Goal: Check status: Check status

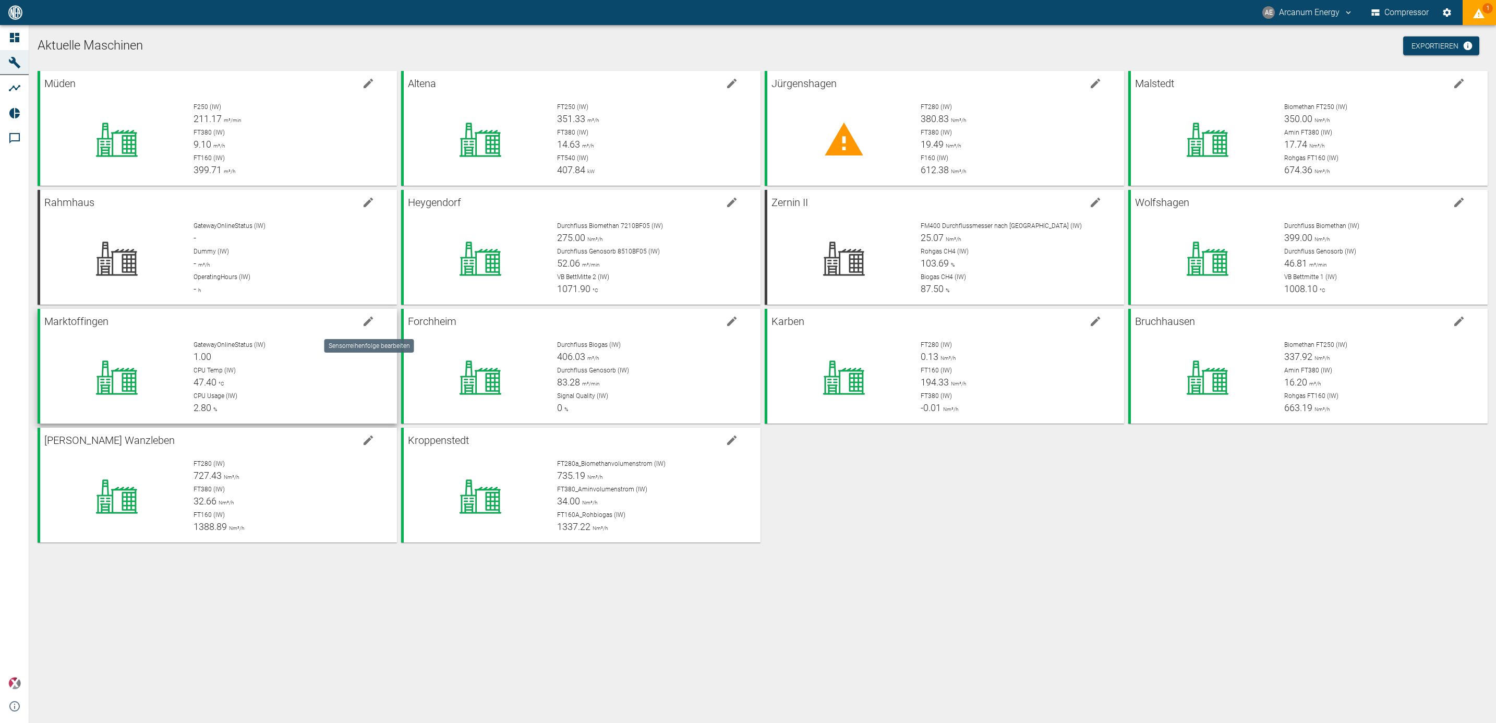
click at [368, 318] on icon "edit machine" at bounding box center [368, 321] width 13 height 13
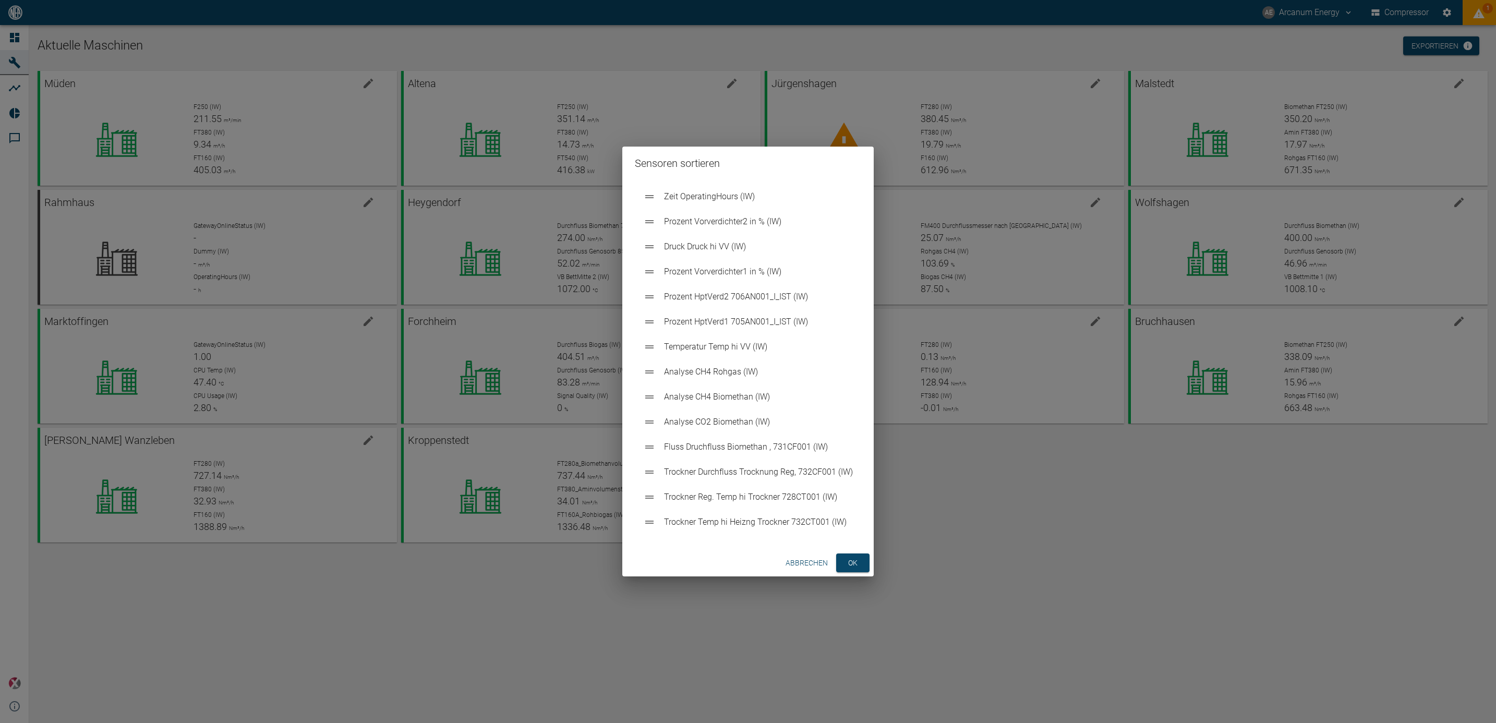
click at [654, 449] on icon at bounding box center [649, 447] width 13 height 13
click at [731, 451] on span "Fluss Druchfluss Biomethan , 731CF001 (IW)" at bounding box center [758, 447] width 189 height 13
drag, startPoint x: 731, startPoint y: 451, endPoint x: 740, endPoint y: 459, distance: 12.2
click at [740, 459] on ul "Zeit OperatingHours (IW) Prozent Vorverdichter2 in % (IW) Druck Druck hi VV (IW…" at bounding box center [748, 359] width 226 height 359
click at [808, 446] on span "Fluss Druchfluss Biomethan , 731CF001 (IW)" at bounding box center [758, 447] width 189 height 13
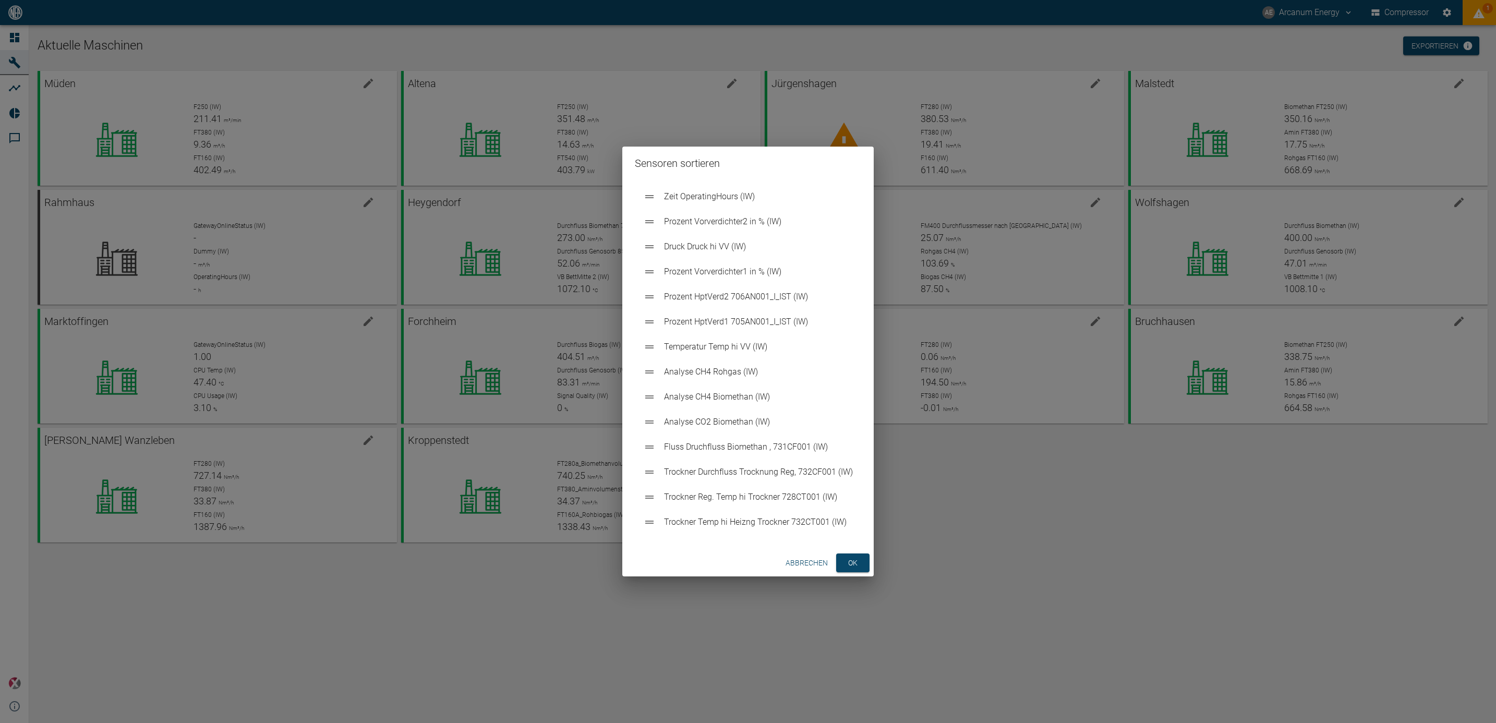
click at [737, 448] on span "Fluss Druchfluss Biomethan , 731CF001 (IW)" at bounding box center [758, 447] width 189 height 13
click at [720, 451] on span "Fluss Druchfluss Biomethan , 731CF001 (IW)" at bounding box center [758, 447] width 189 height 13
click at [838, 449] on span "Fluss Druchfluss Biomethan , 731CF001 (IW)" at bounding box center [758, 447] width 189 height 13
click at [824, 451] on span "Fluss Druchfluss Biomethan , 731CF001 (IW)" at bounding box center [758, 447] width 189 height 13
click at [853, 560] on button "ok" at bounding box center [852, 562] width 33 height 19
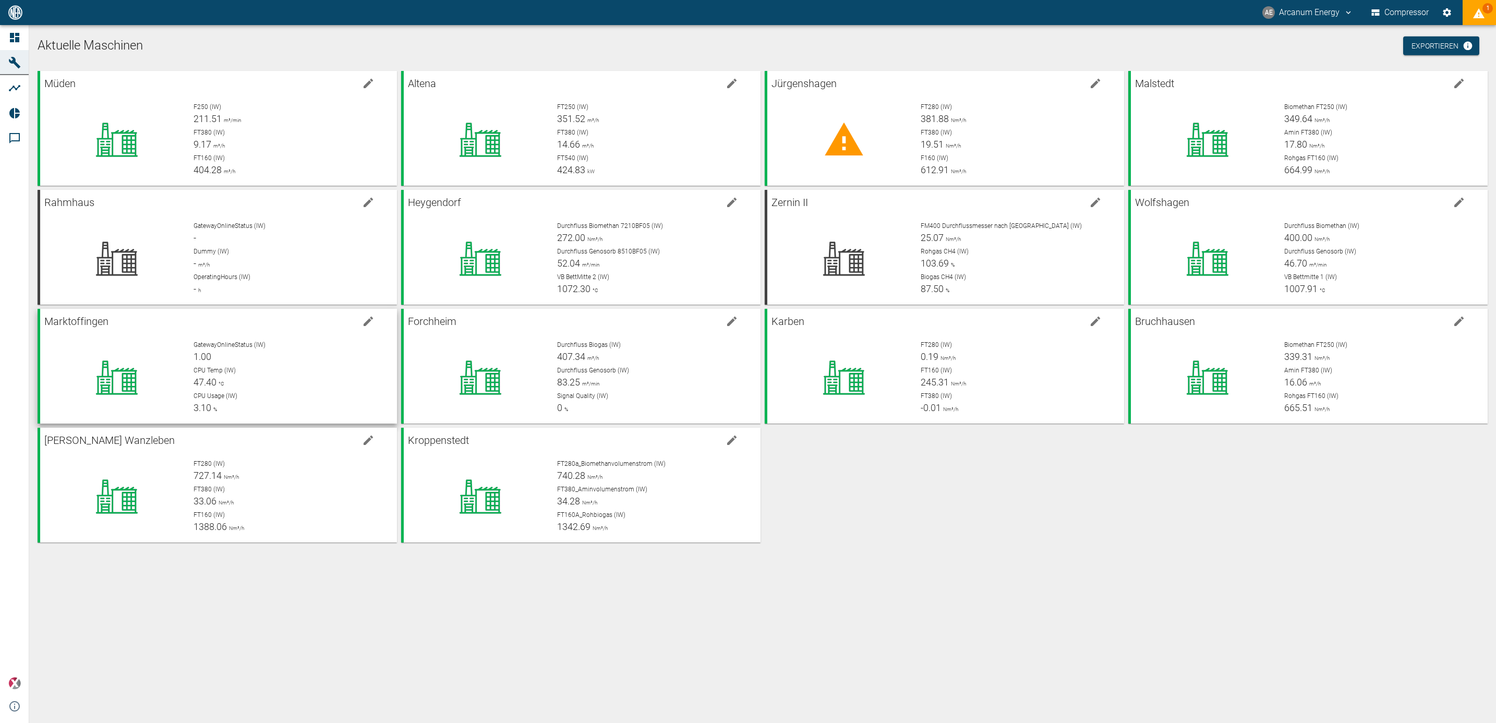
click at [235, 356] on div "GatewayOnlineStatus (IW) 1.00" at bounding box center [291, 351] width 195 height 23
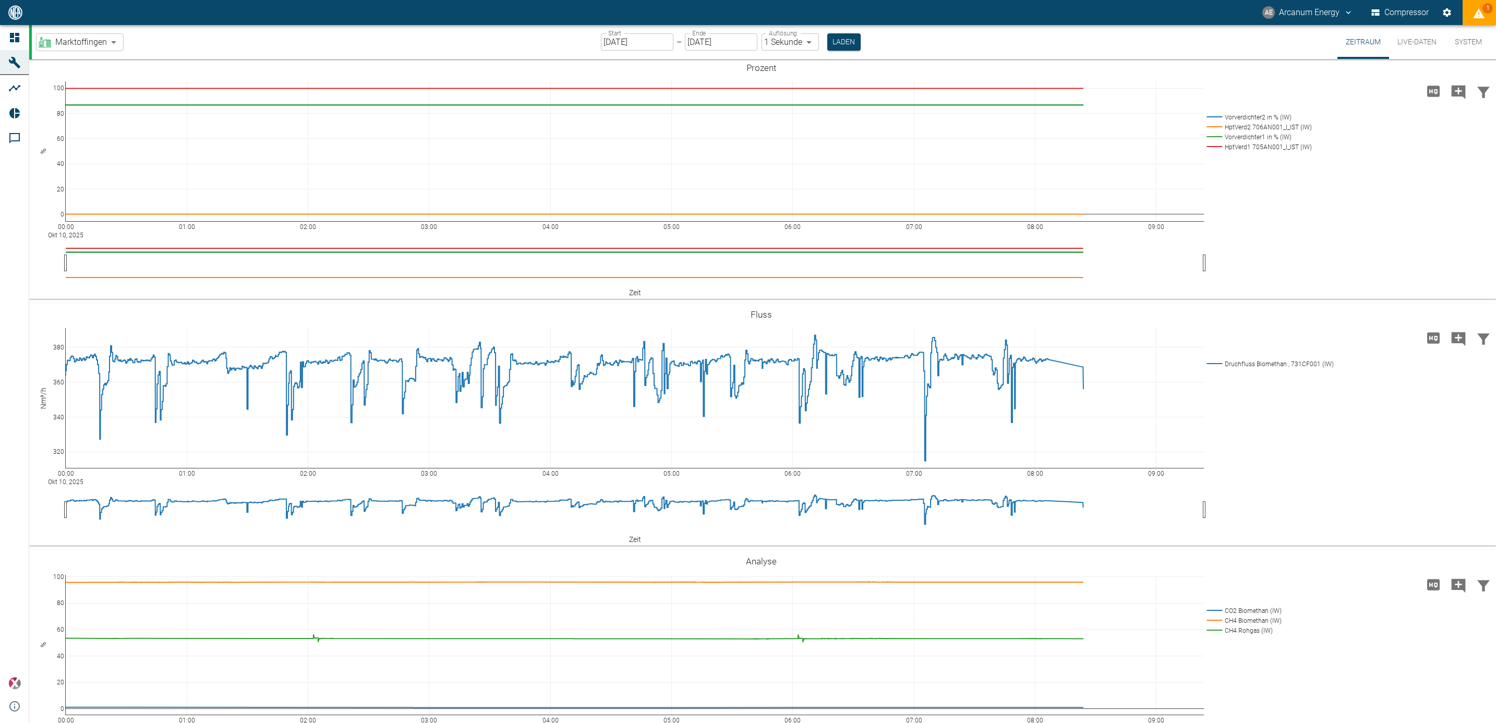
scroll to position [675, 0]
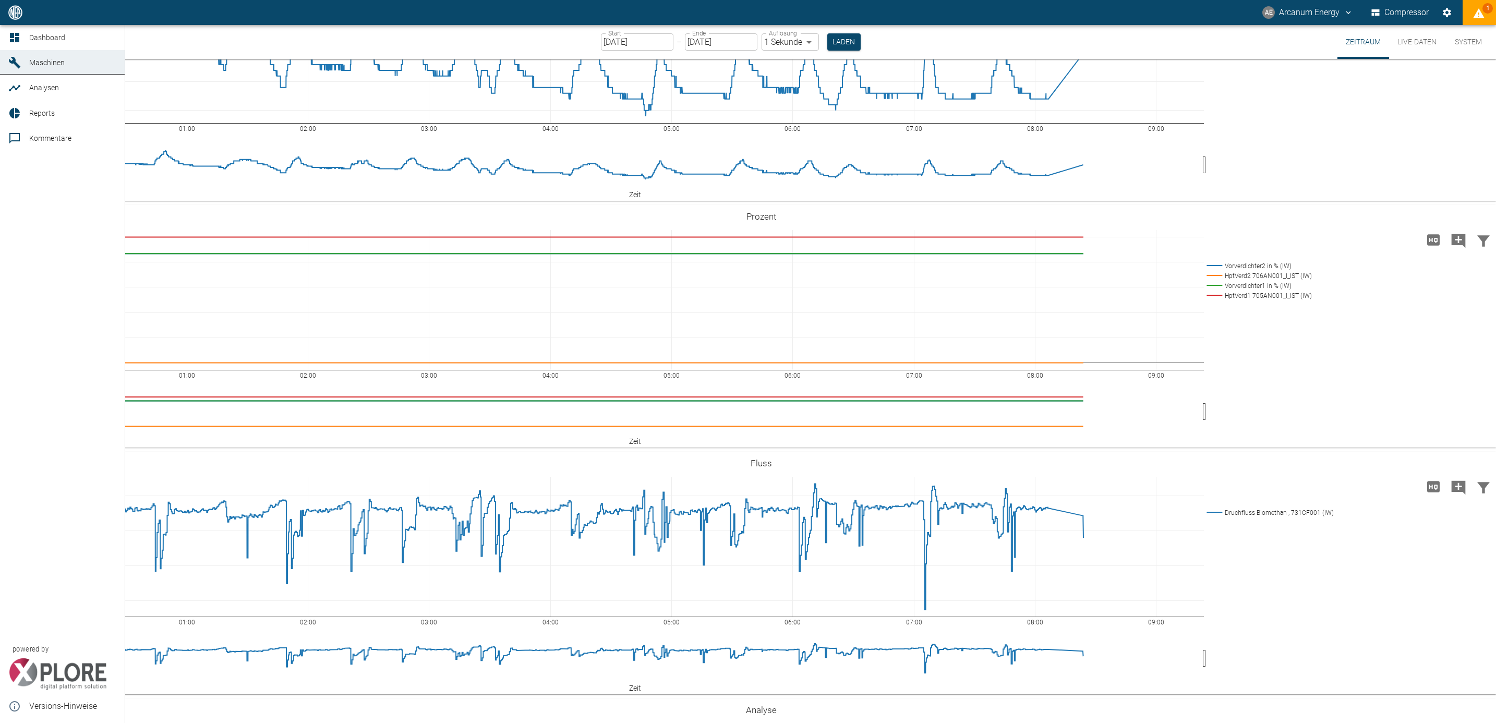
click at [60, 58] on span "Maschinen" at bounding box center [46, 62] width 35 height 8
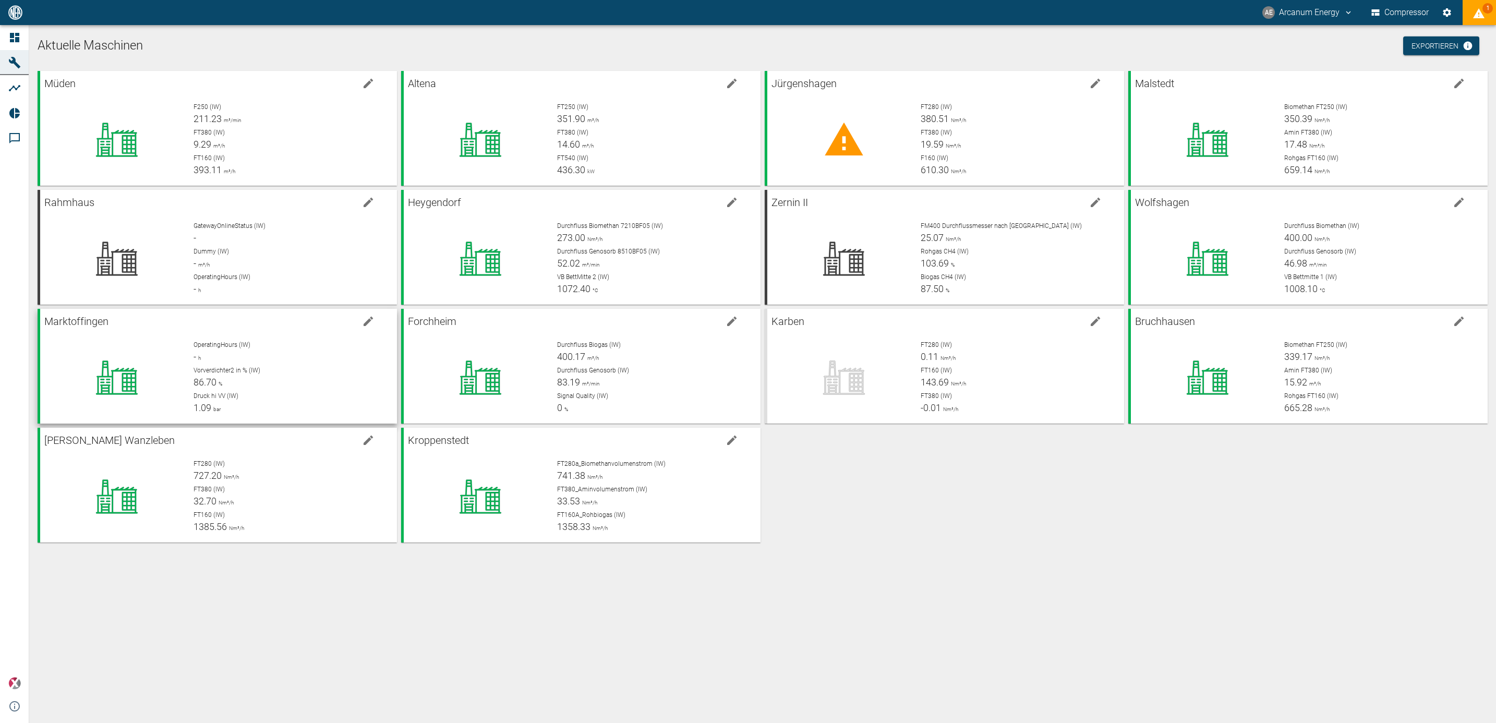
click at [215, 351] on div "OperatingHours (IW) - h" at bounding box center [291, 351] width 195 height 23
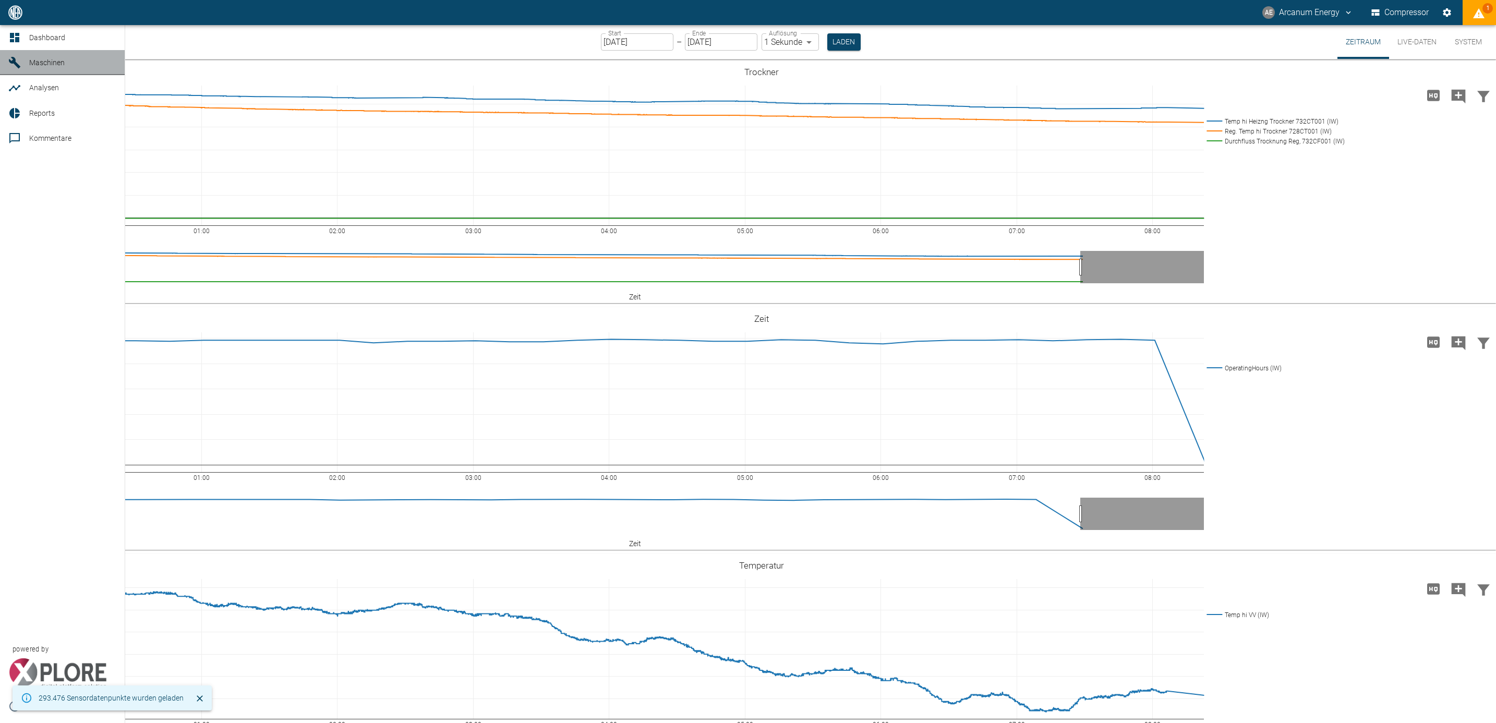
click at [8, 56] on icon at bounding box center [14, 62] width 13 height 13
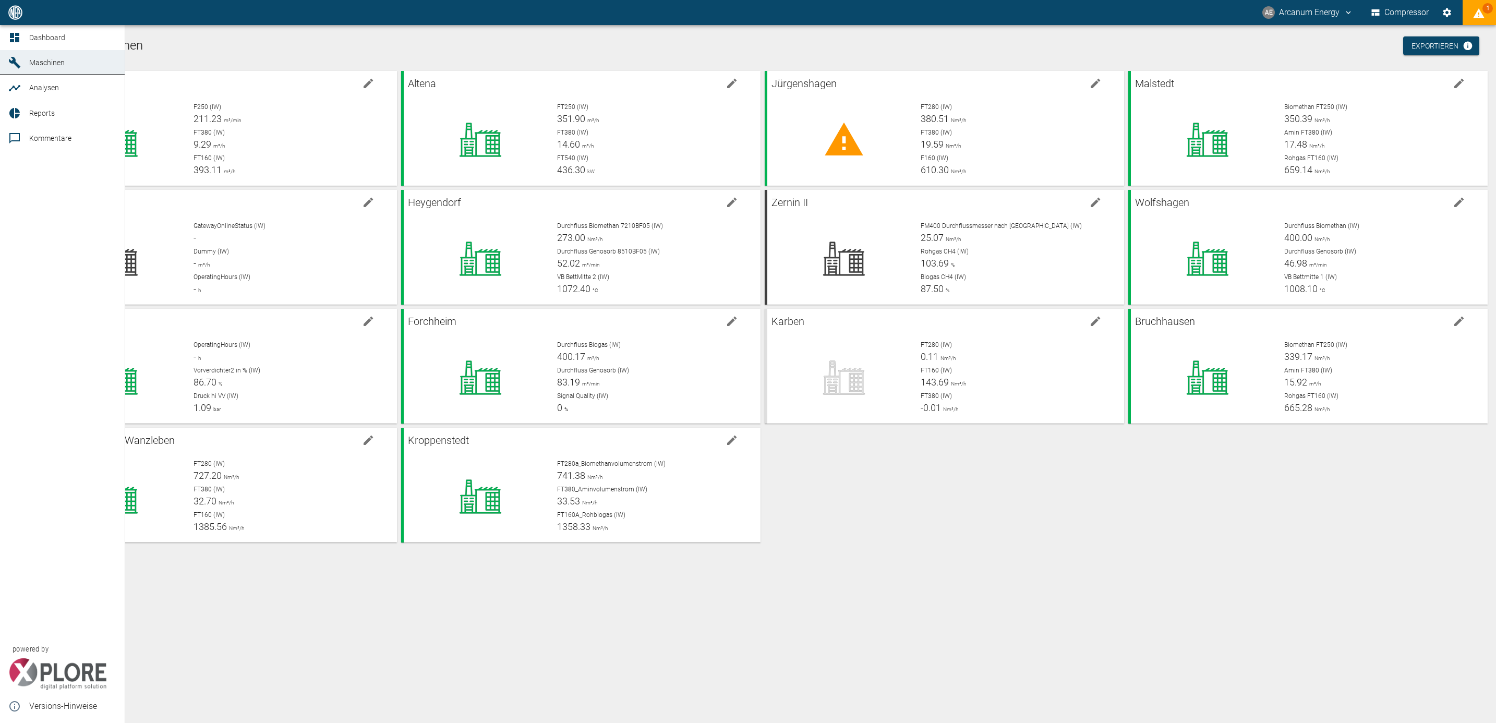
click at [59, 63] on span "Maschinen" at bounding box center [46, 62] width 35 height 8
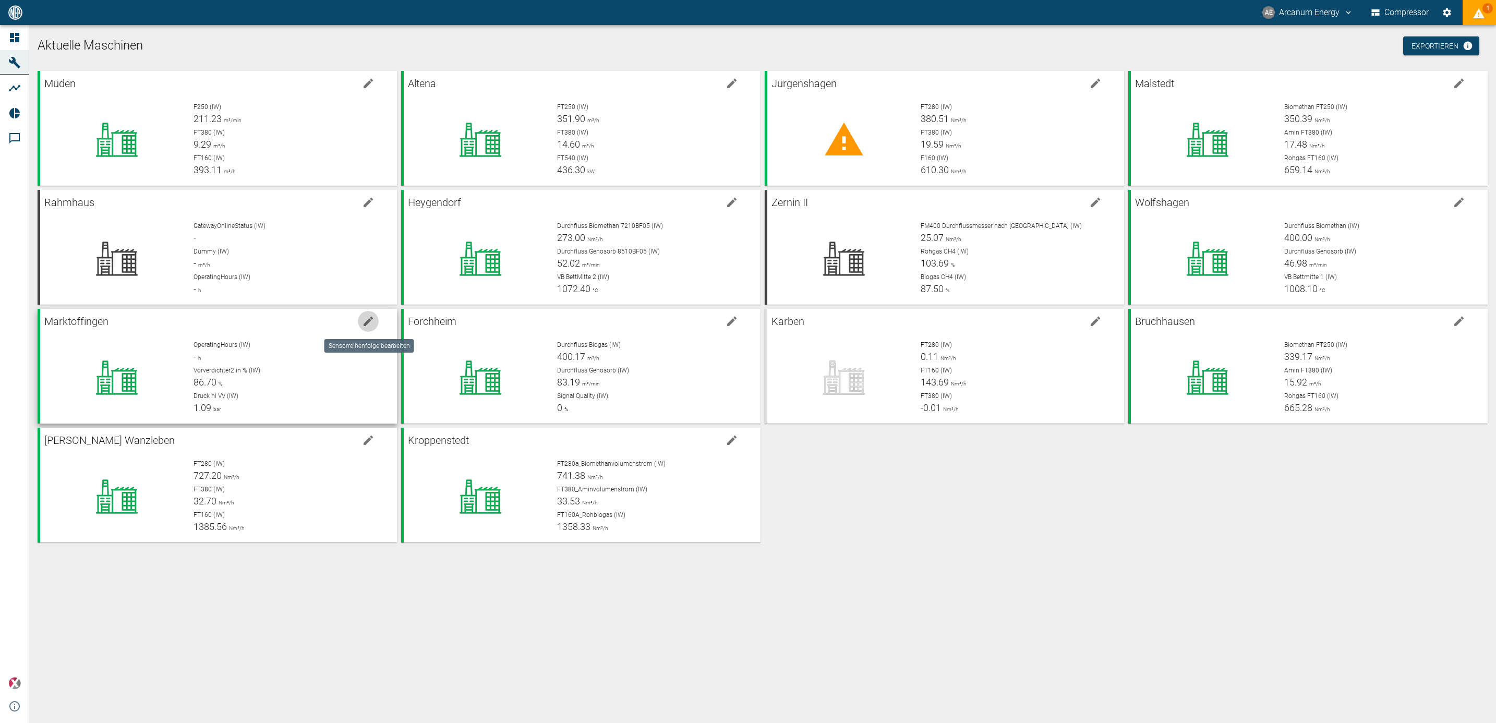
click at [367, 317] on icon "edit machine" at bounding box center [368, 321] width 13 height 13
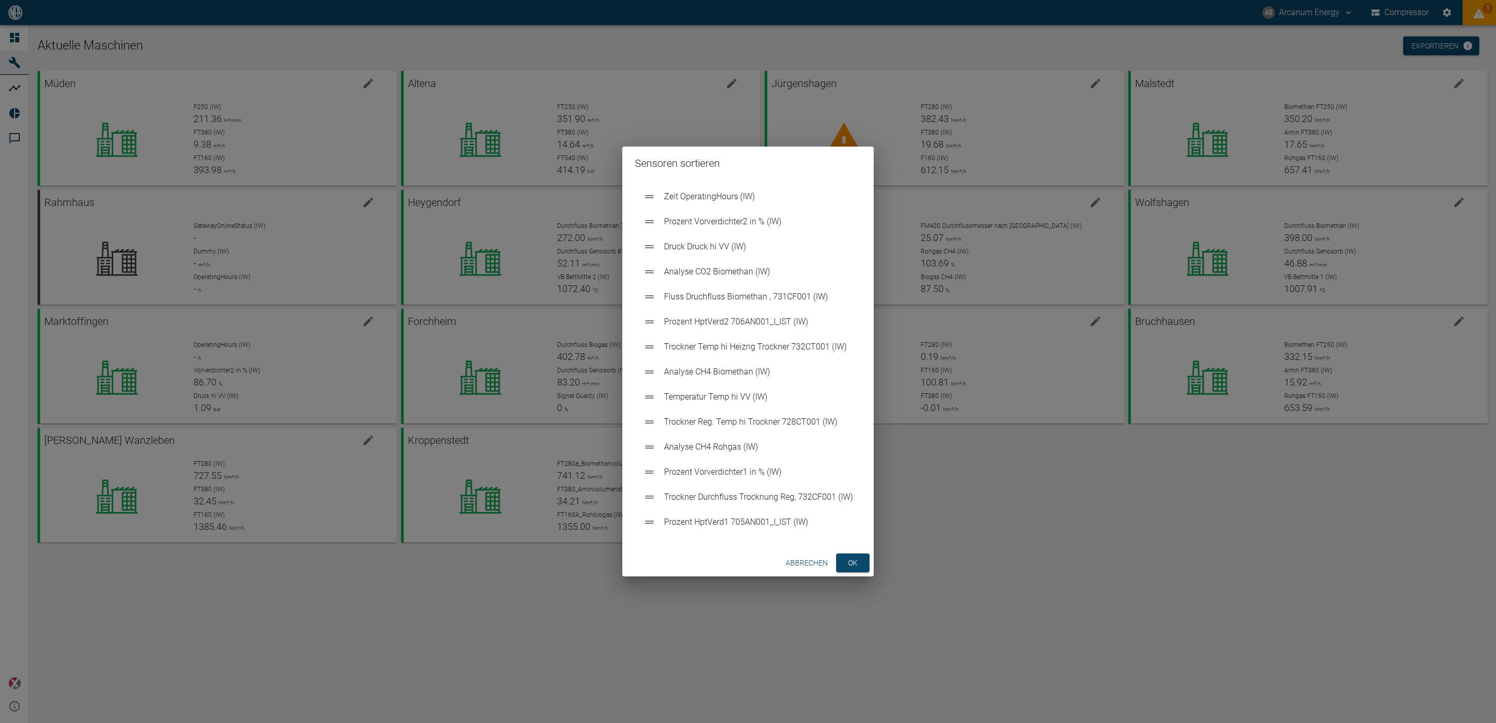
drag, startPoint x: 803, startPoint y: 564, endPoint x: 788, endPoint y: 556, distance: 17.7
click at [802, 564] on button "Abbrechen" at bounding box center [806, 562] width 51 height 19
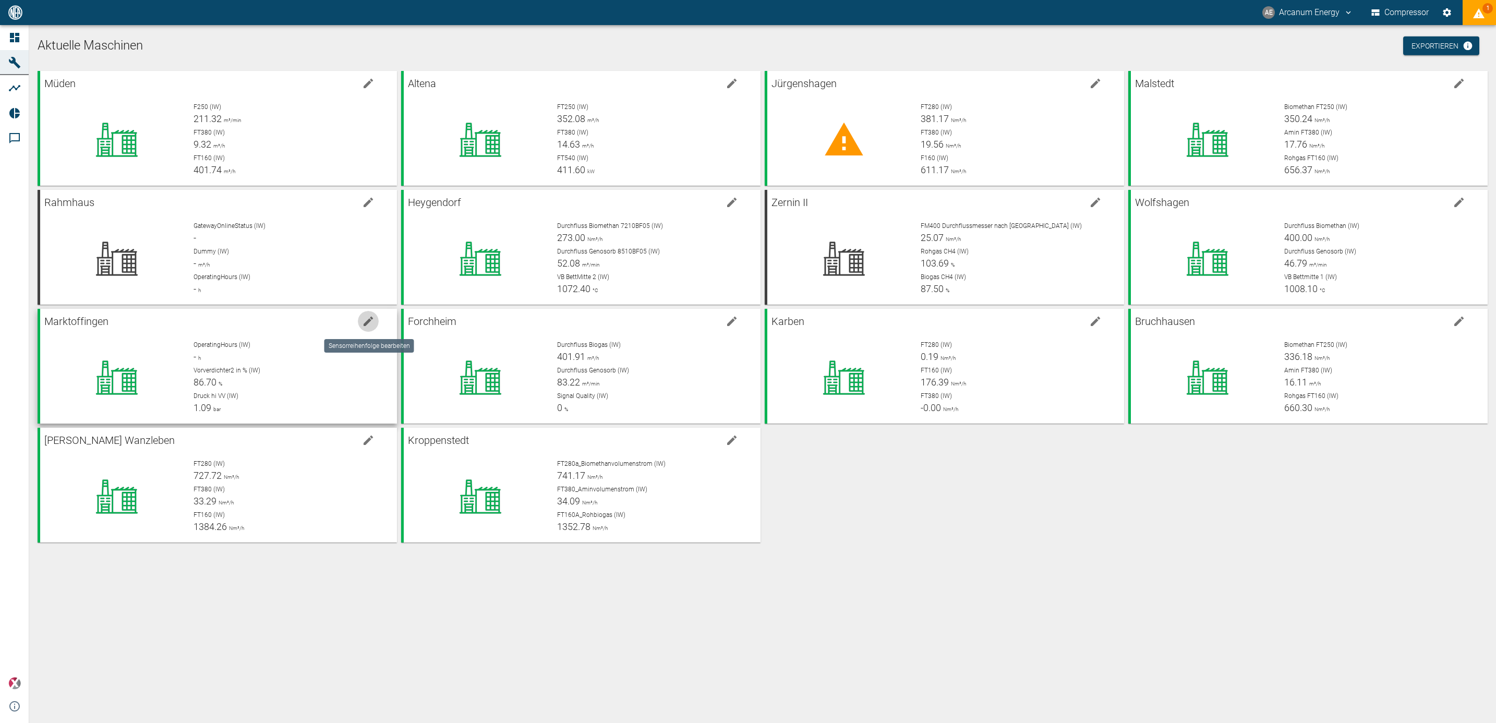
click at [366, 320] on icon "edit machine" at bounding box center [368, 321] width 13 height 13
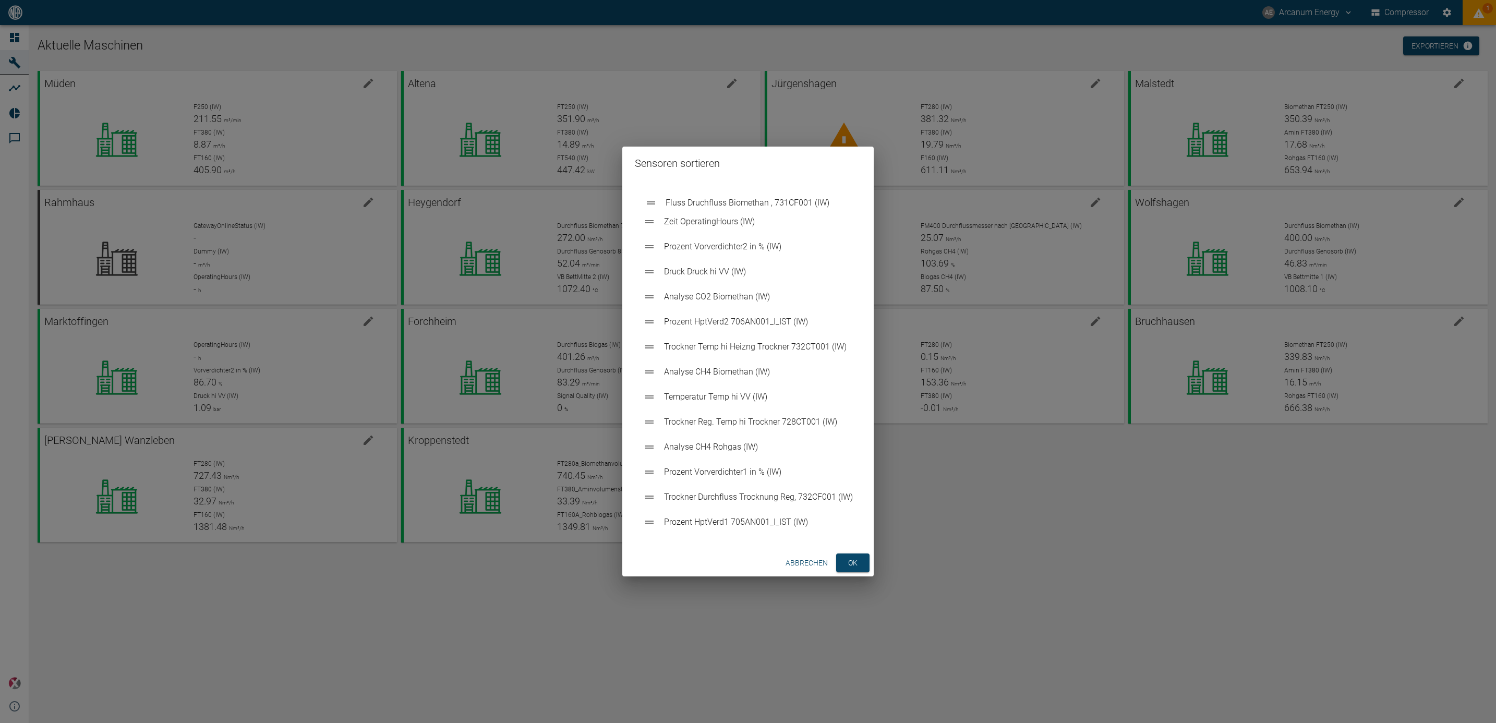
drag, startPoint x: 650, startPoint y: 300, endPoint x: 653, endPoint y: 202, distance: 98.1
click at [653, 202] on ul "Zeit OperatingHours (IW) Prozent Vorverdichter2 in % (IW) Druck Druck hi VV (IW…" at bounding box center [748, 359] width 226 height 359
click at [853, 559] on button "ok" at bounding box center [852, 562] width 33 height 19
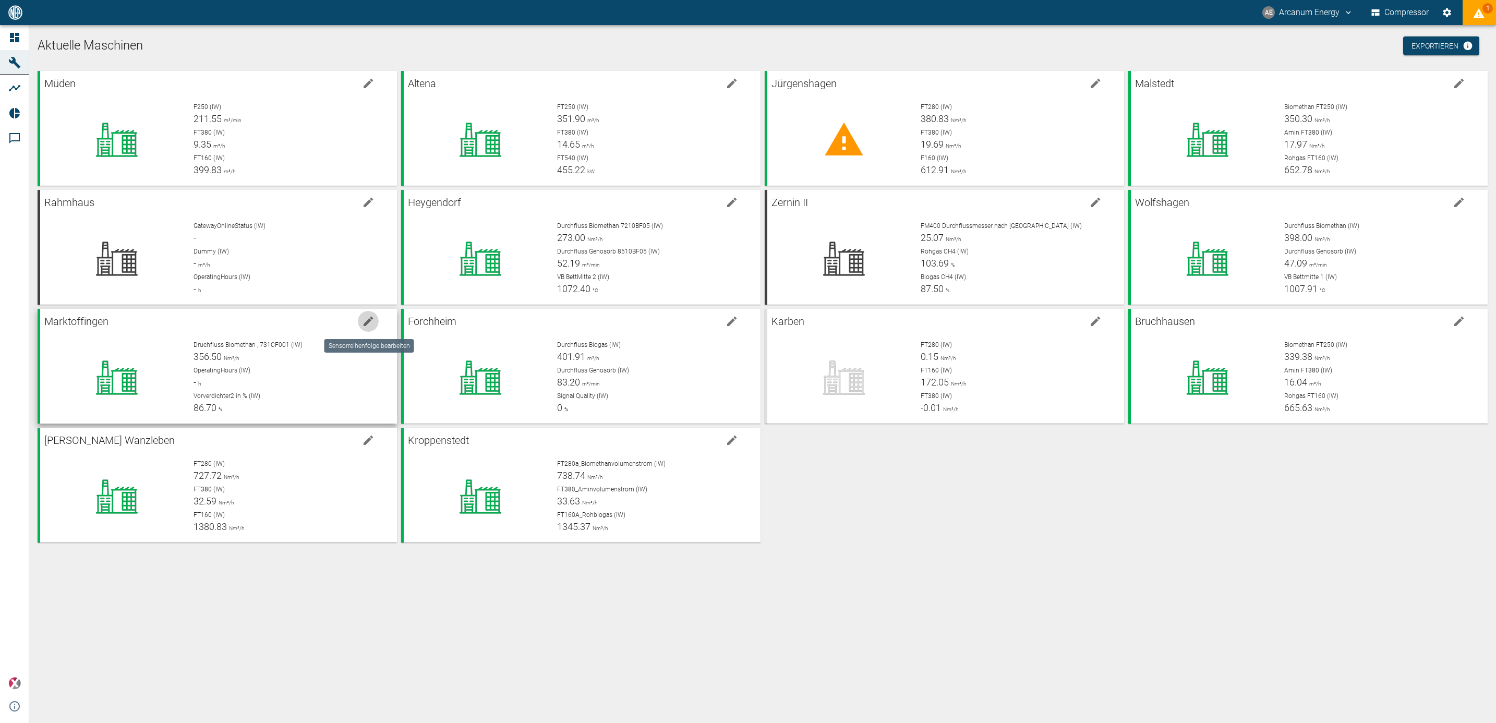
click at [373, 319] on icon "edit machine" at bounding box center [368, 321] width 13 height 13
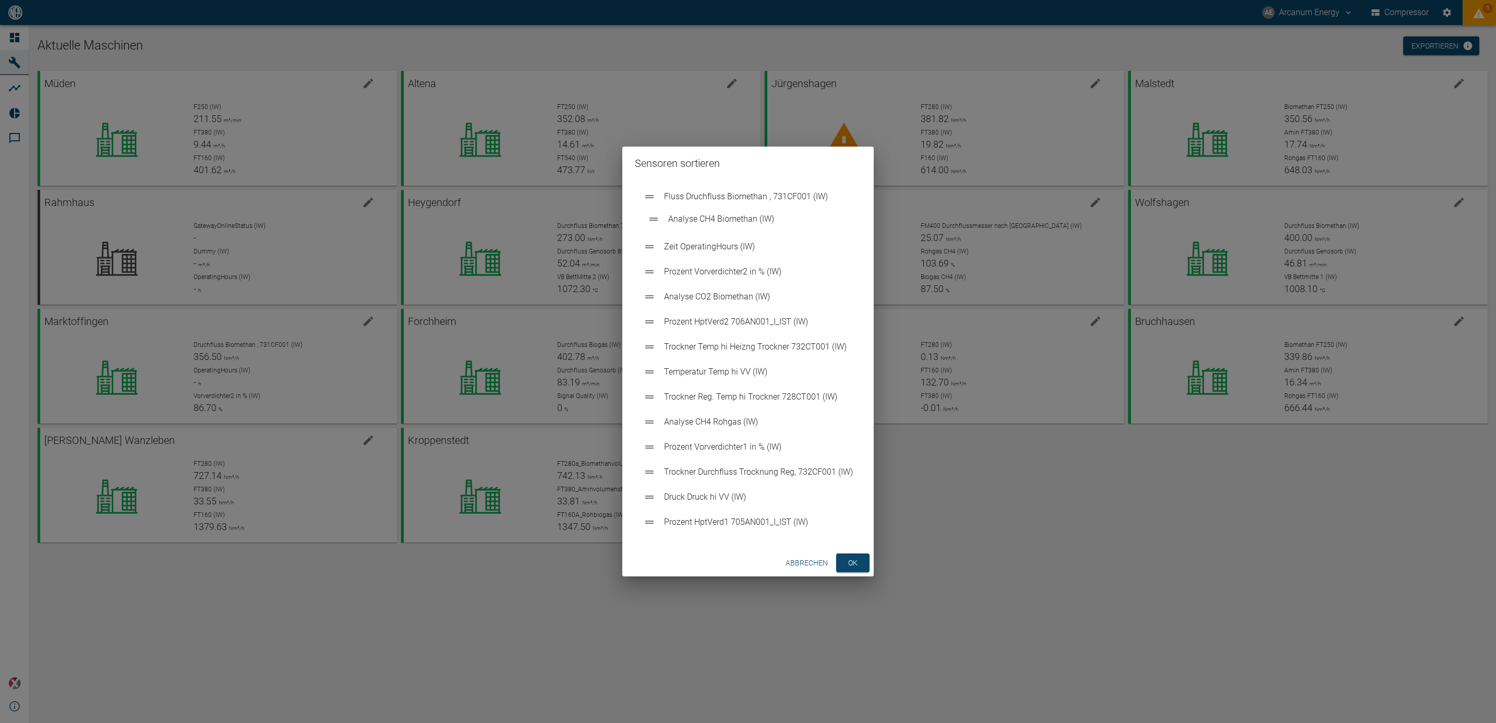
drag, startPoint x: 647, startPoint y: 352, endPoint x: 651, endPoint y: 221, distance: 131.0
click at [651, 221] on ul "Fluss Druchfluss Biomethan , 731CF001 (IW) Zeit OperatingHours (IW) Prozent Vor…" at bounding box center [748, 359] width 226 height 359
click at [850, 559] on button "ok" at bounding box center [852, 562] width 33 height 19
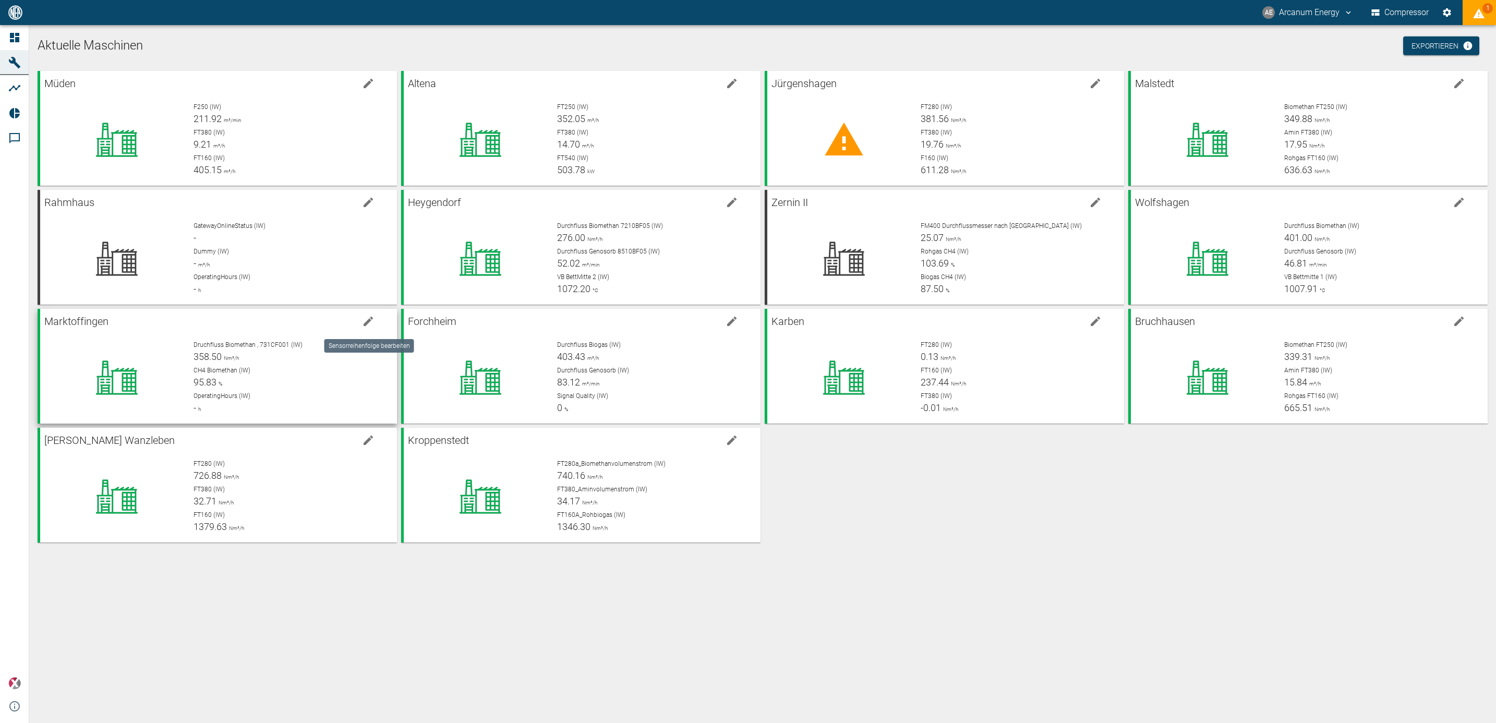
click at [367, 321] on icon "edit machine" at bounding box center [368, 321] width 9 height 9
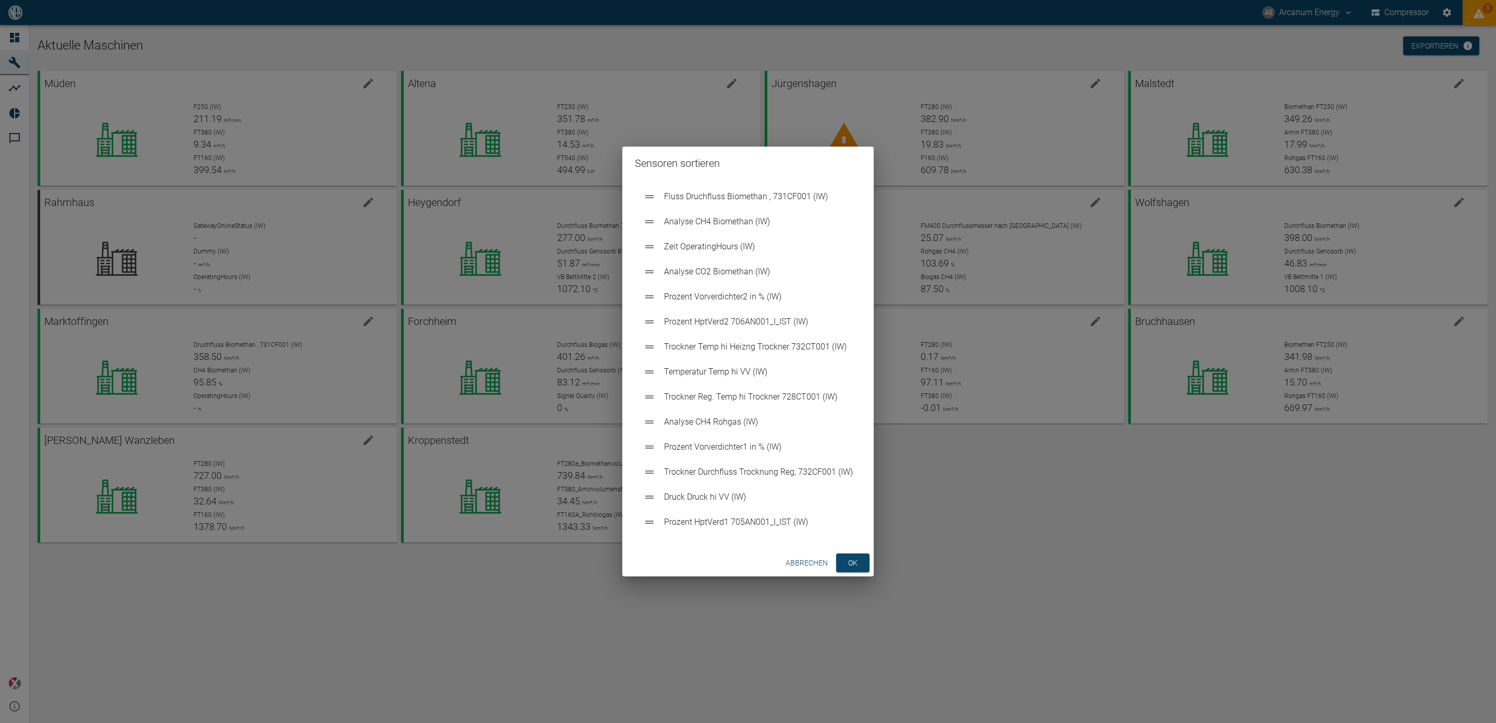
click at [788, 561] on button "Abbrechen" at bounding box center [806, 562] width 51 height 19
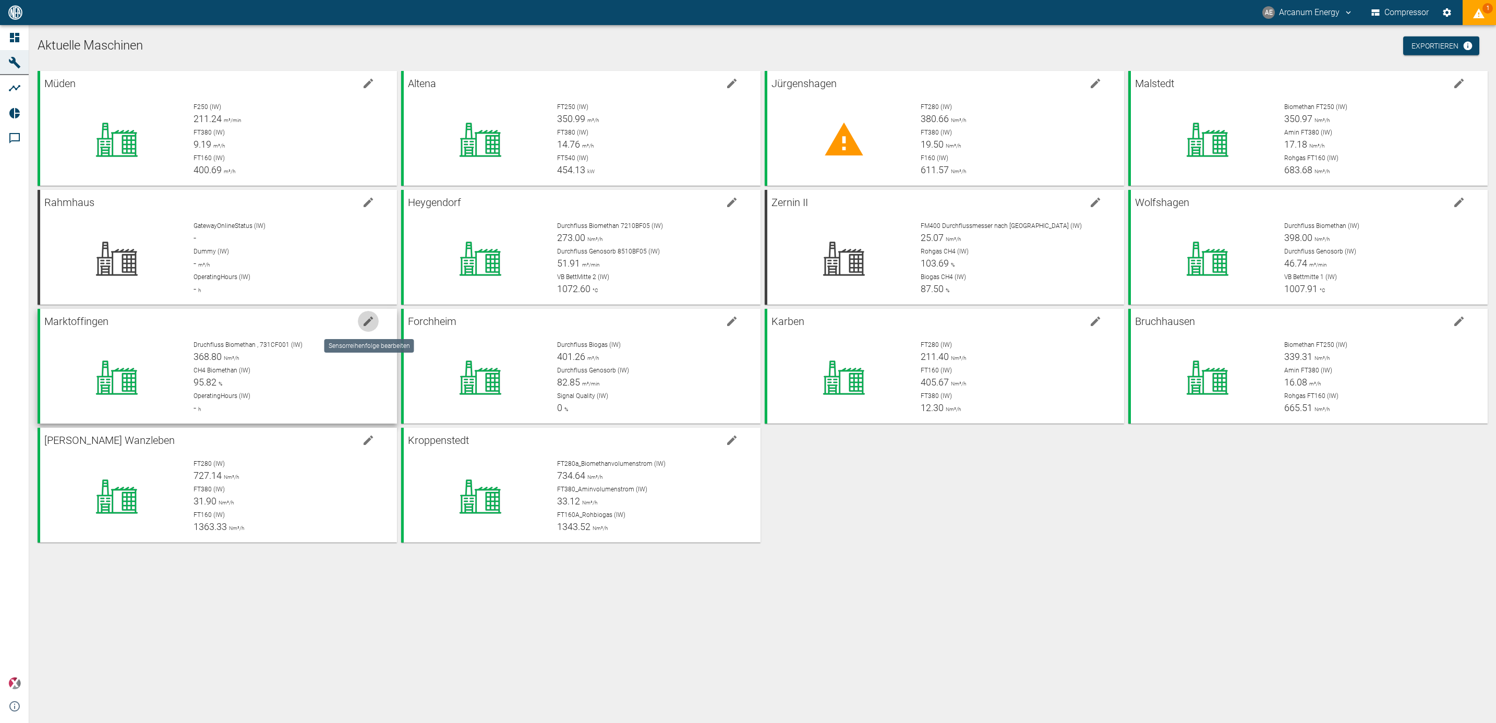
click at [376, 318] on button "edit machine" at bounding box center [368, 321] width 21 height 21
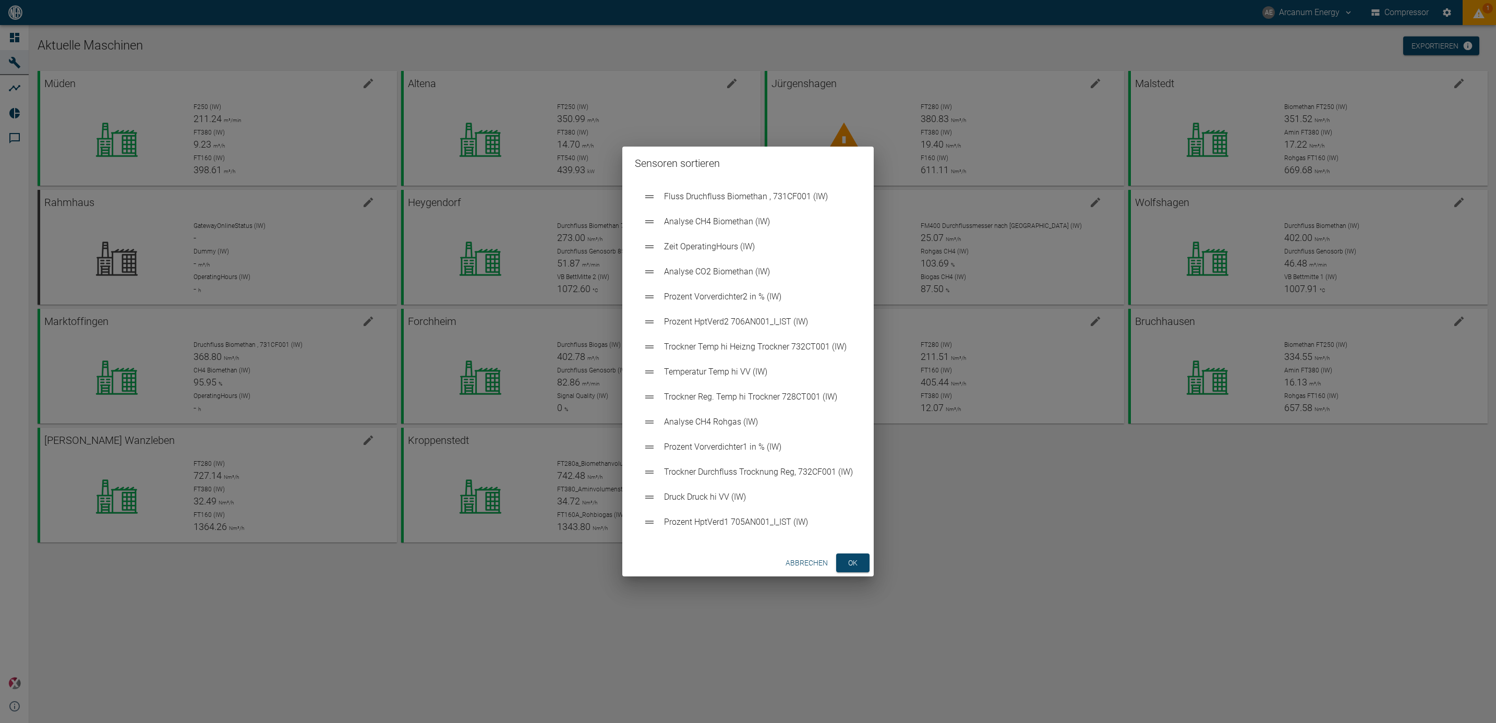
click at [808, 562] on button "Abbrechen" at bounding box center [806, 562] width 51 height 19
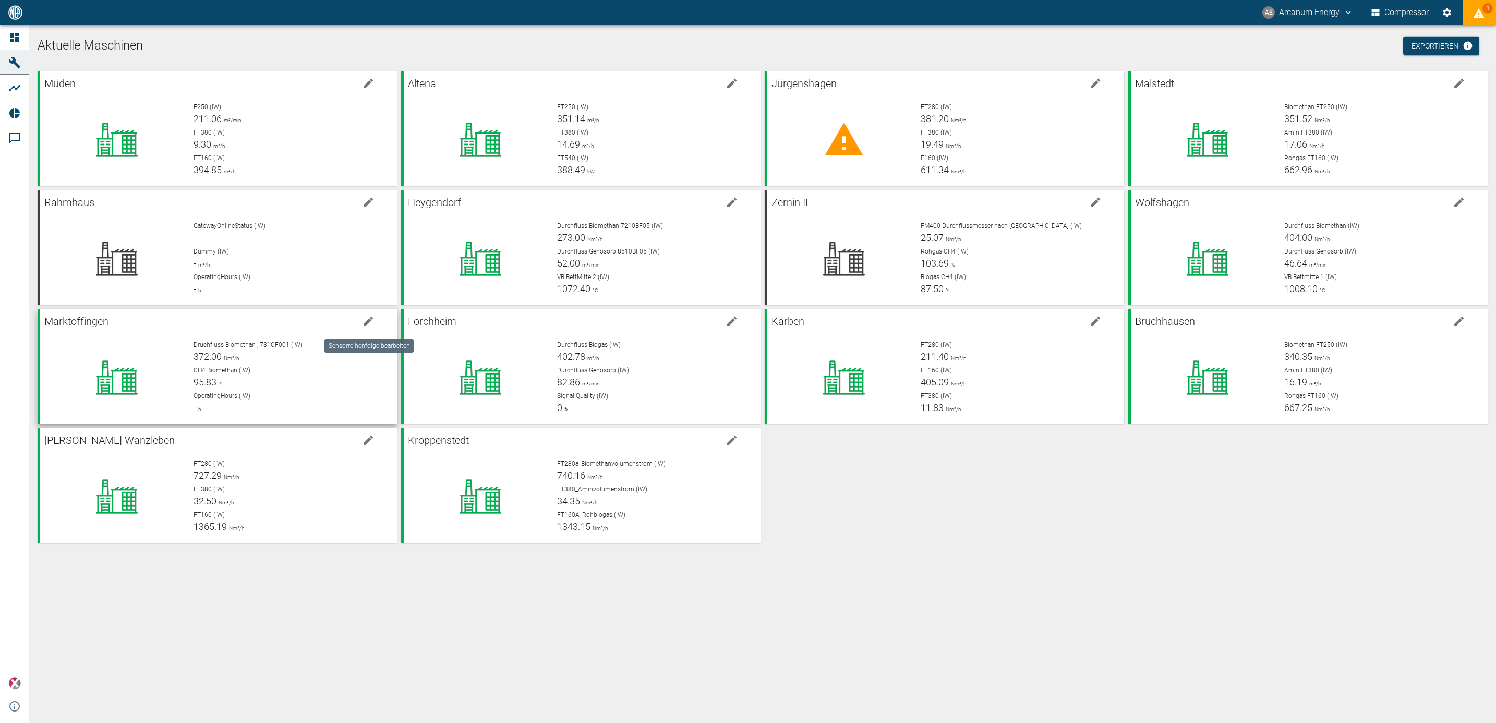
click at [368, 321] on icon "edit machine" at bounding box center [368, 321] width 9 height 9
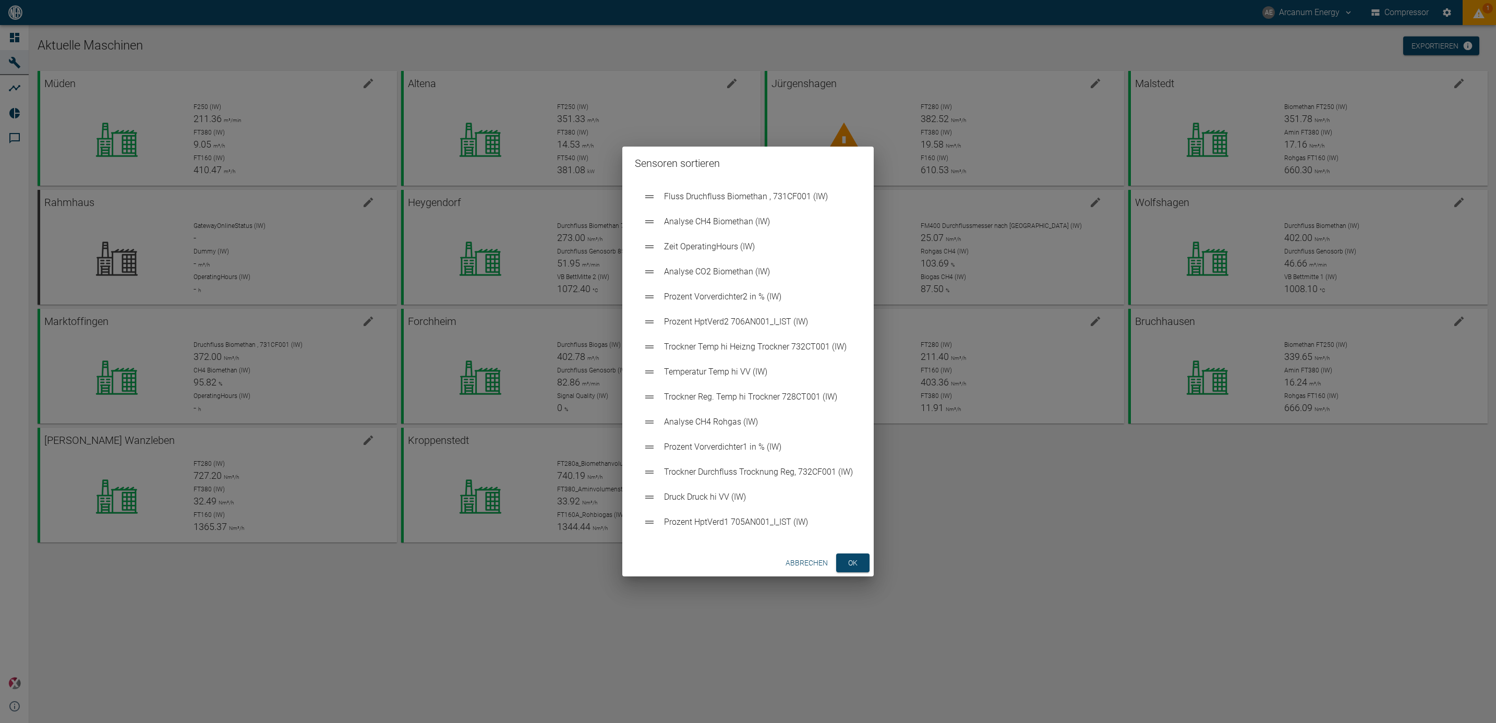
click at [798, 563] on button "Abbrechen" at bounding box center [806, 562] width 51 height 19
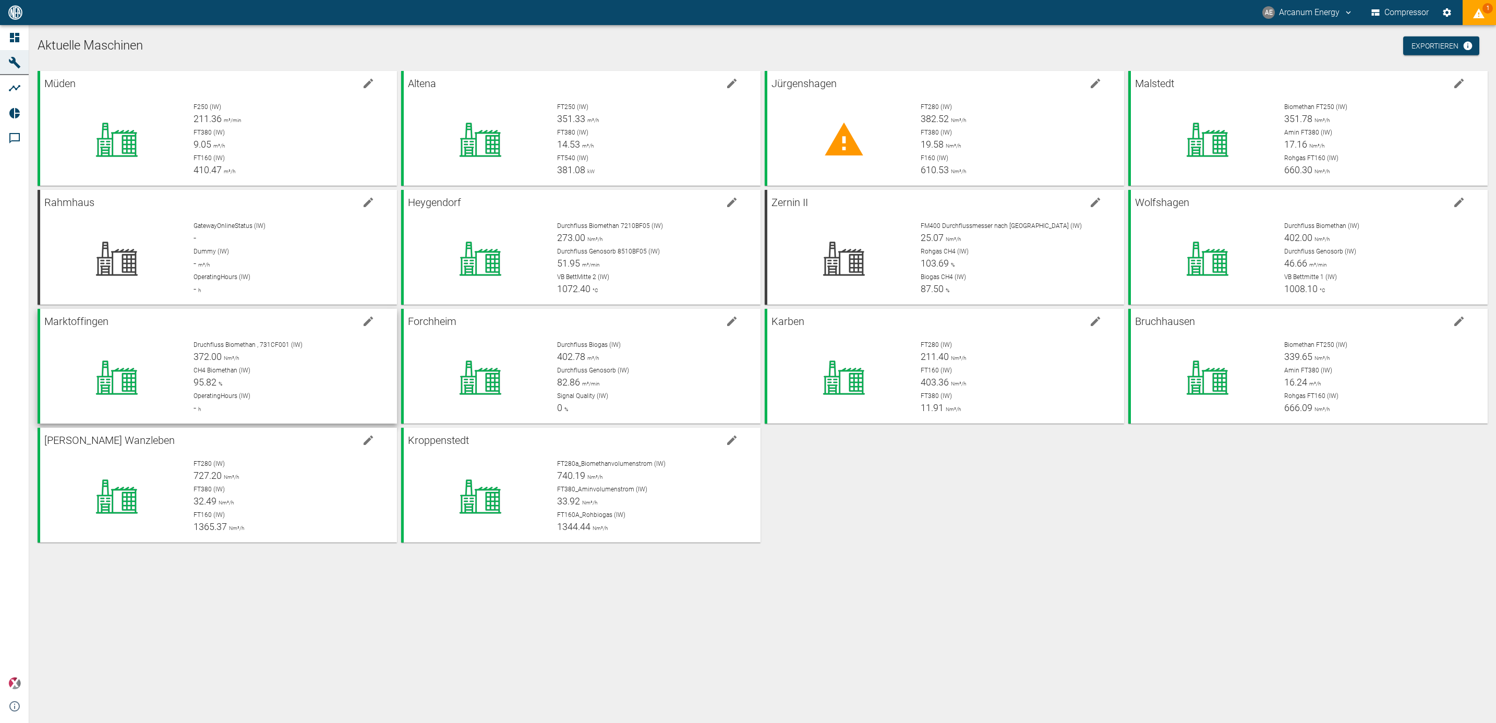
click at [254, 326] on p "Marktoffingen" at bounding box center [201, 321] width 314 height 17
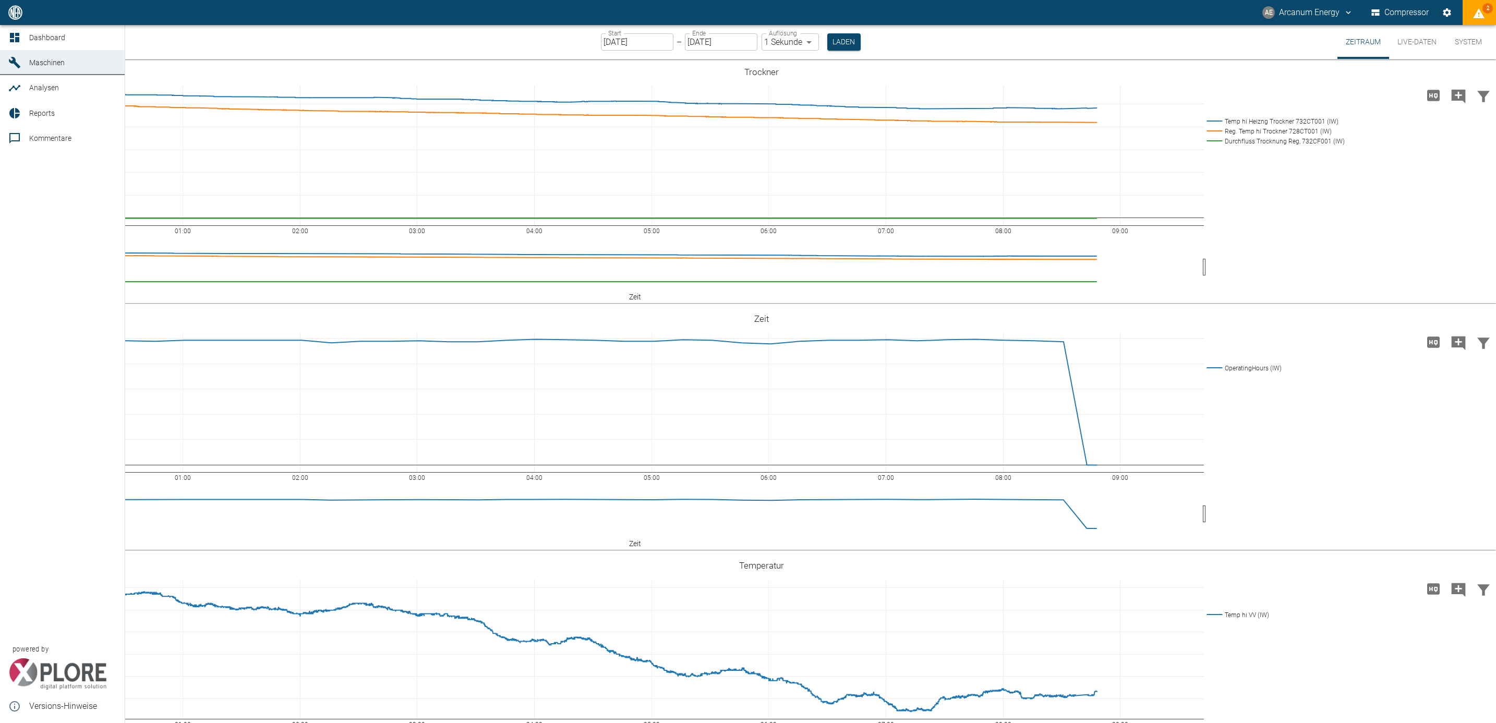
click at [51, 60] on span "Maschinen" at bounding box center [46, 62] width 35 height 8
